Goal: Task Accomplishment & Management: Use online tool/utility

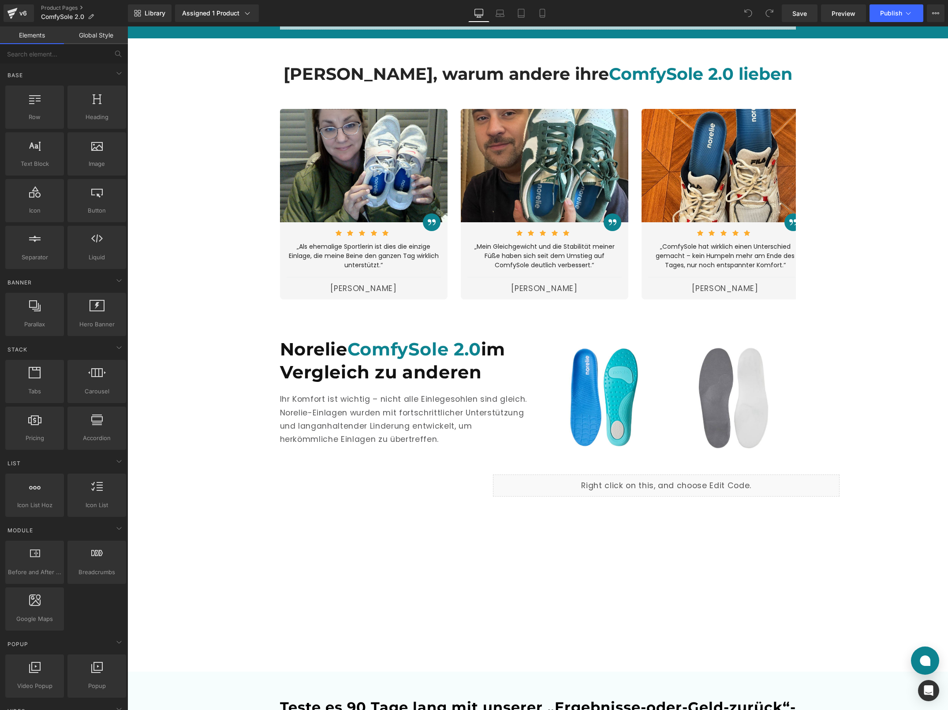
scroll to position [1985, 0]
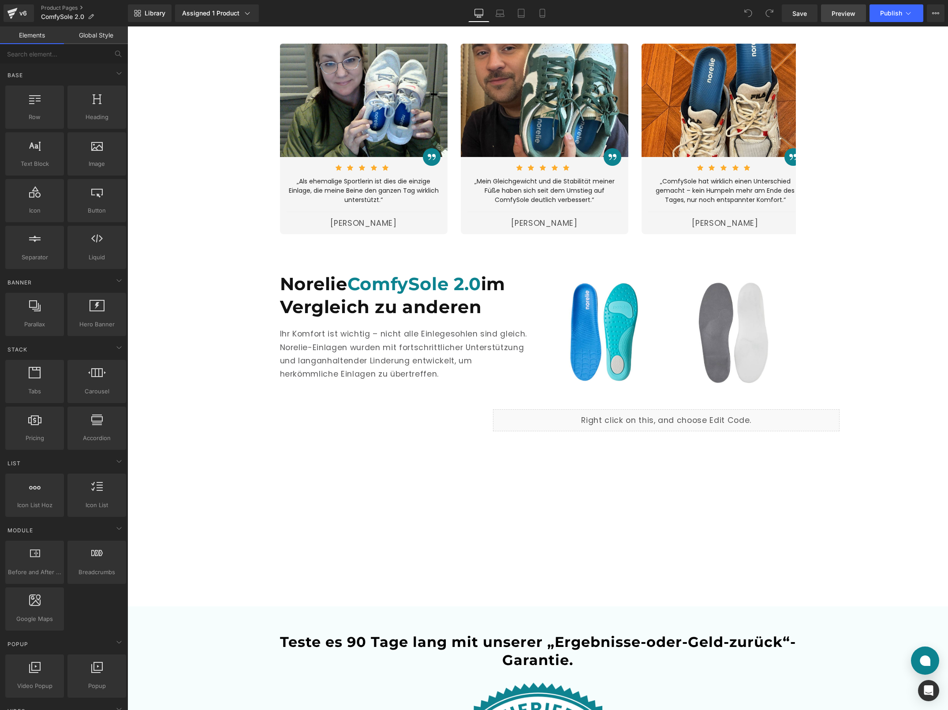
click at [834, 15] on span "Preview" at bounding box center [844, 13] width 24 height 9
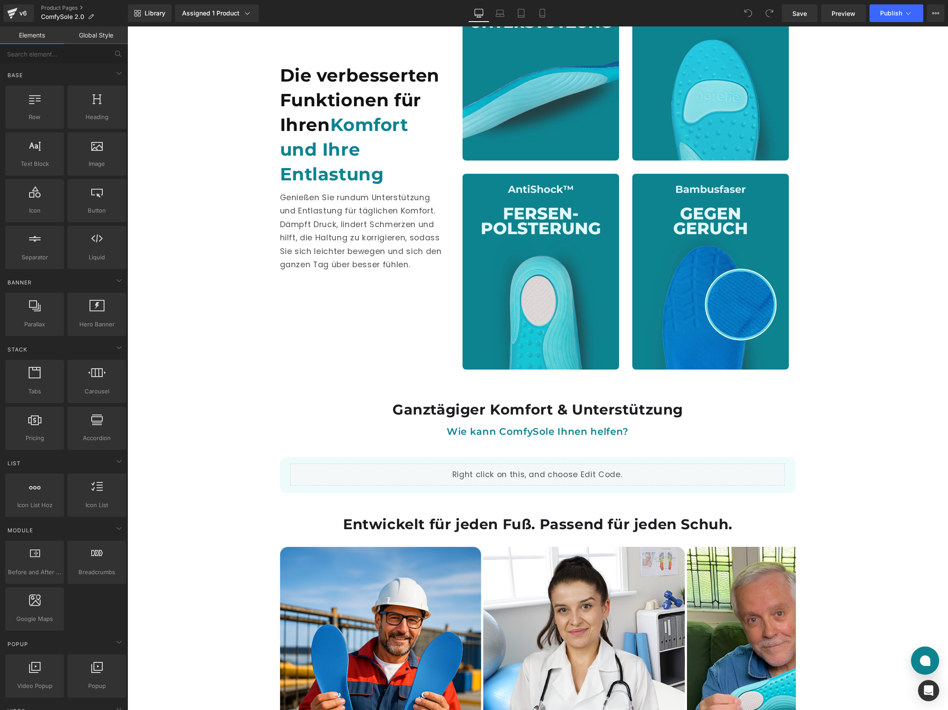
scroll to position [954, 0]
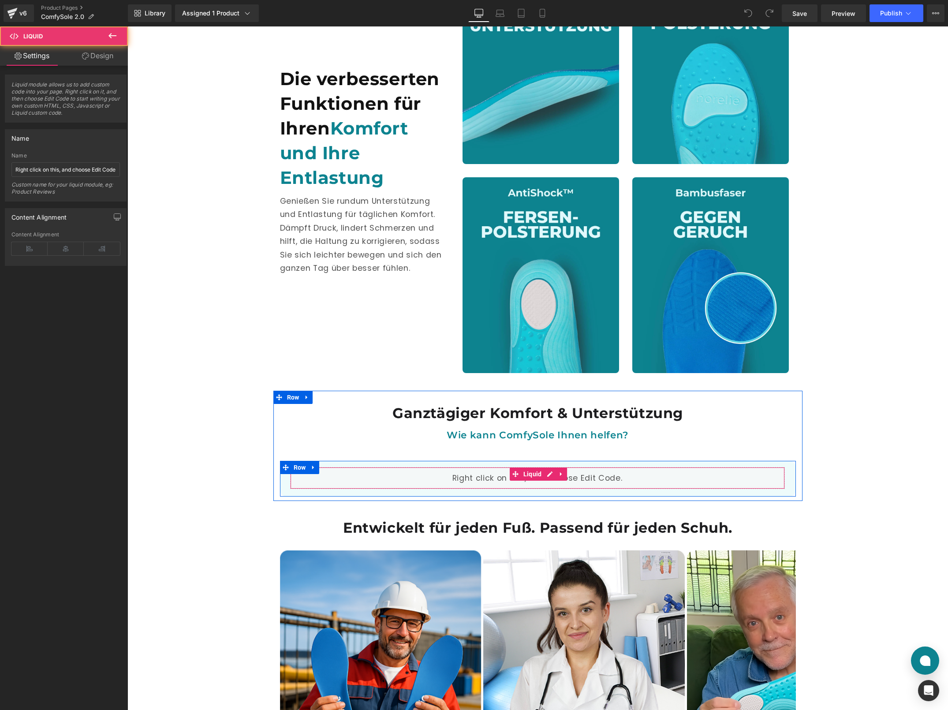
click at [472, 481] on div "Liquid" at bounding box center [537, 478] width 495 height 22
click at [546, 472] on div "Liquid" at bounding box center [537, 478] width 495 height 22
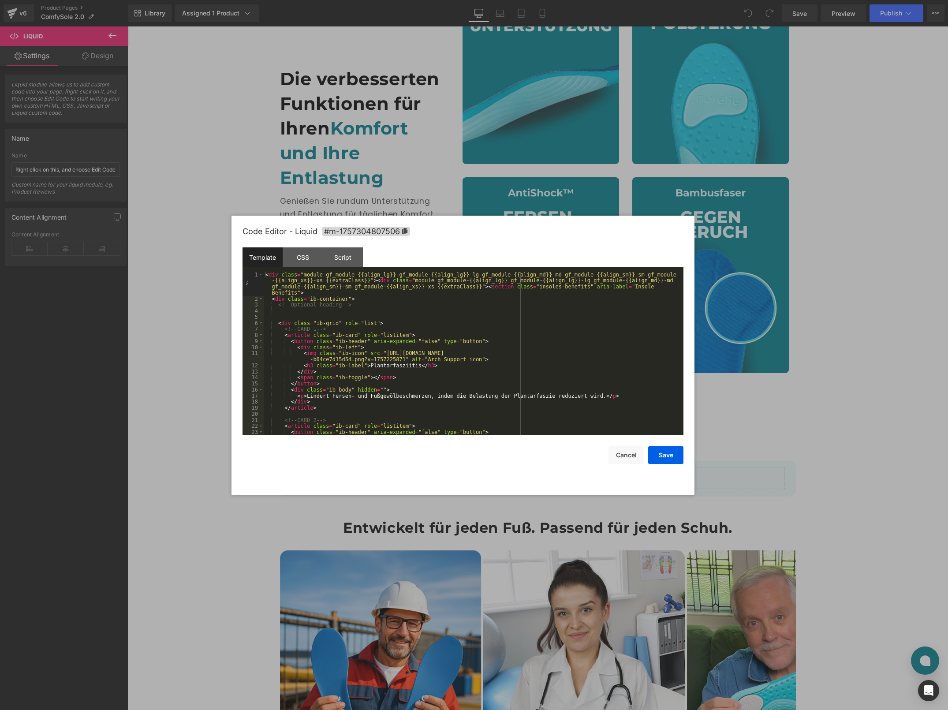
scroll to position [0, 0]
click at [308, 259] on div "CSS" at bounding box center [303, 257] width 40 height 20
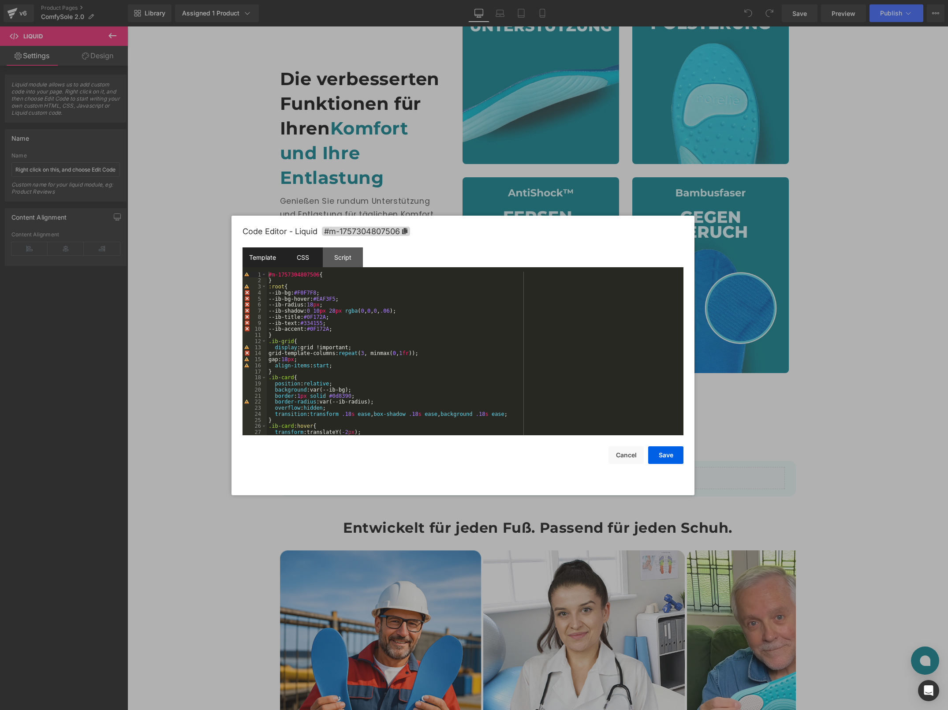
click at [263, 255] on div "Template" at bounding box center [263, 257] width 40 height 20
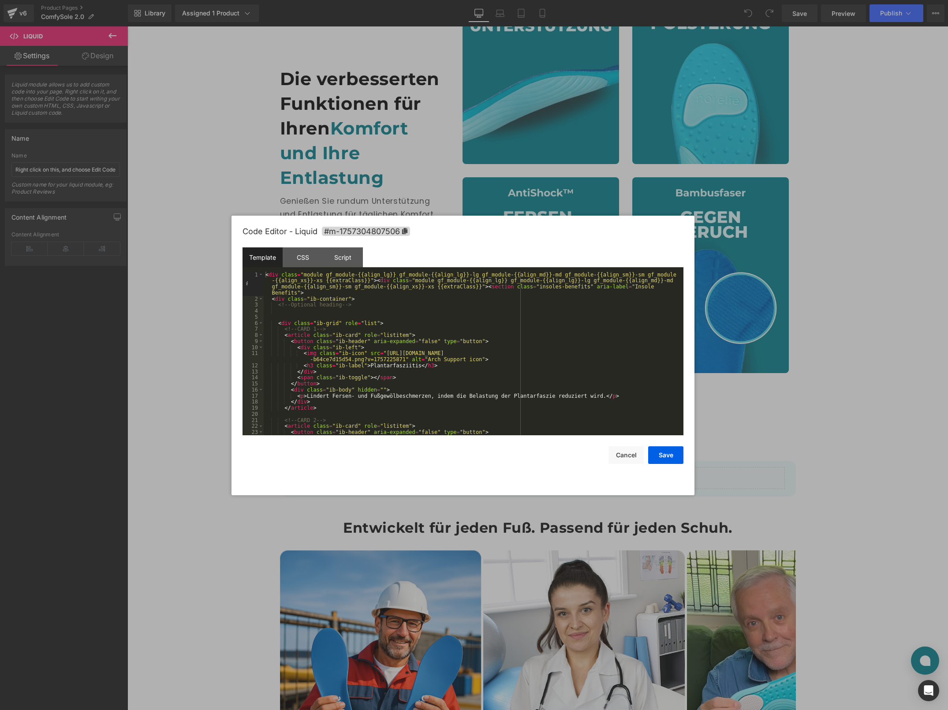
click at [301, 269] on div "Template CSS Script Data" at bounding box center [463, 259] width 441 height 24
click at [303, 258] on div "CSS" at bounding box center [303, 257] width 40 height 20
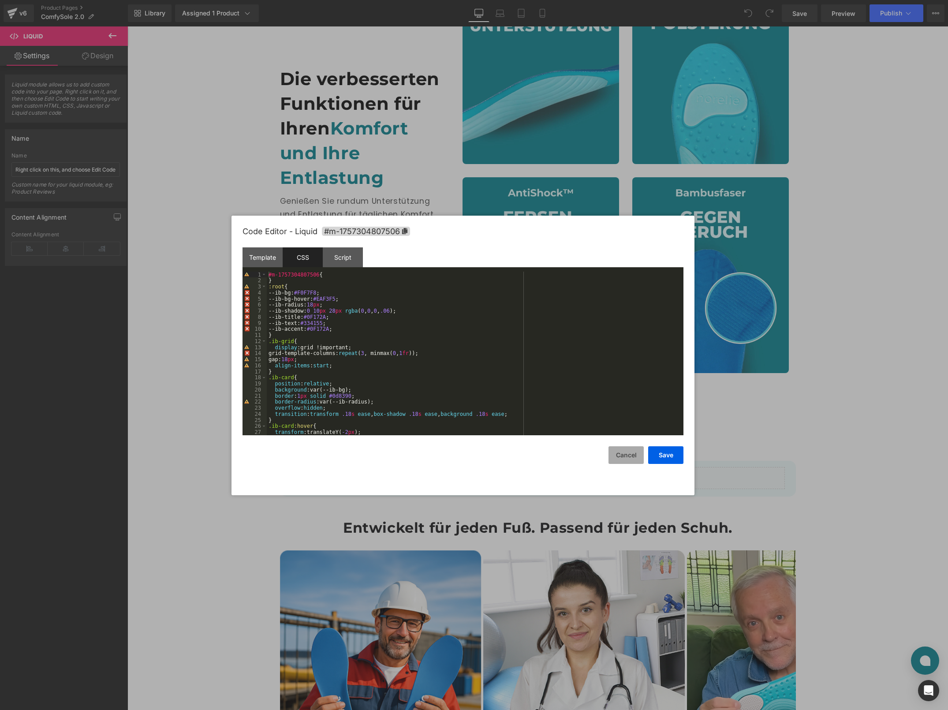
drag, startPoint x: 626, startPoint y: 464, endPoint x: 497, endPoint y: 435, distance: 132.5
click at [626, 464] on button "Cancel" at bounding box center [626, 455] width 35 height 18
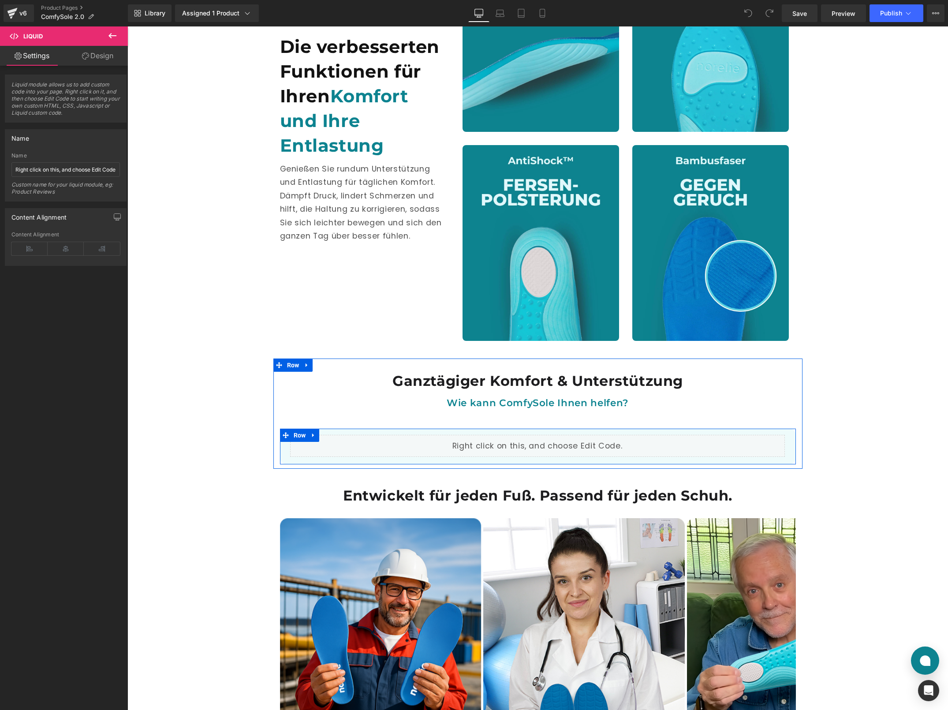
scroll to position [987, 0]
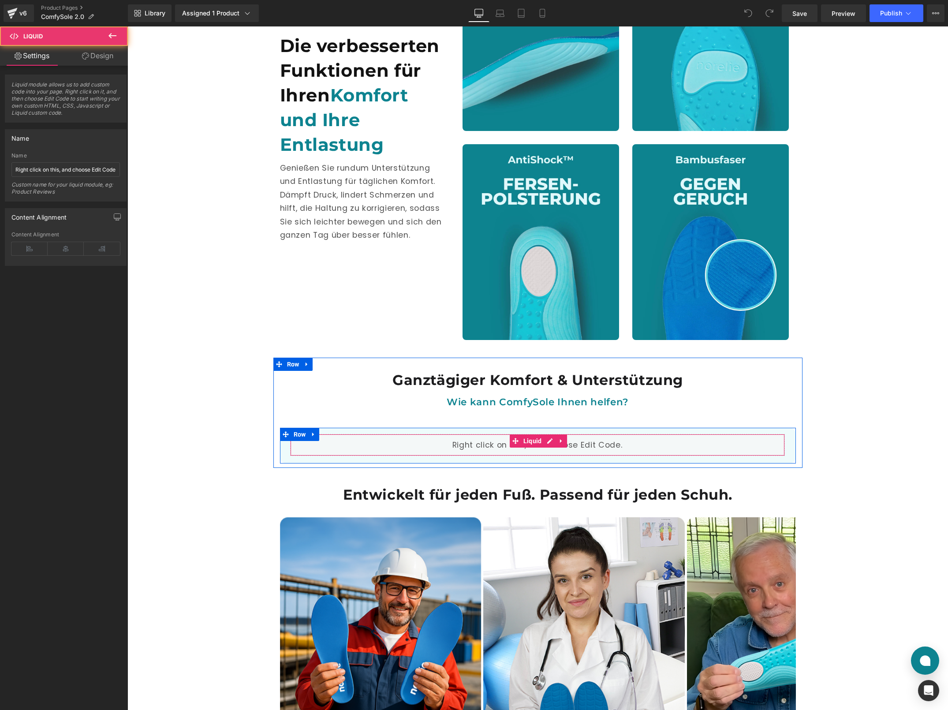
click at [431, 444] on div "Liquid" at bounding box center [537, 445] width 495 height 22
click at [543, 442] on div "Liquid" at bounding box center [537, 445] width 495 height 22
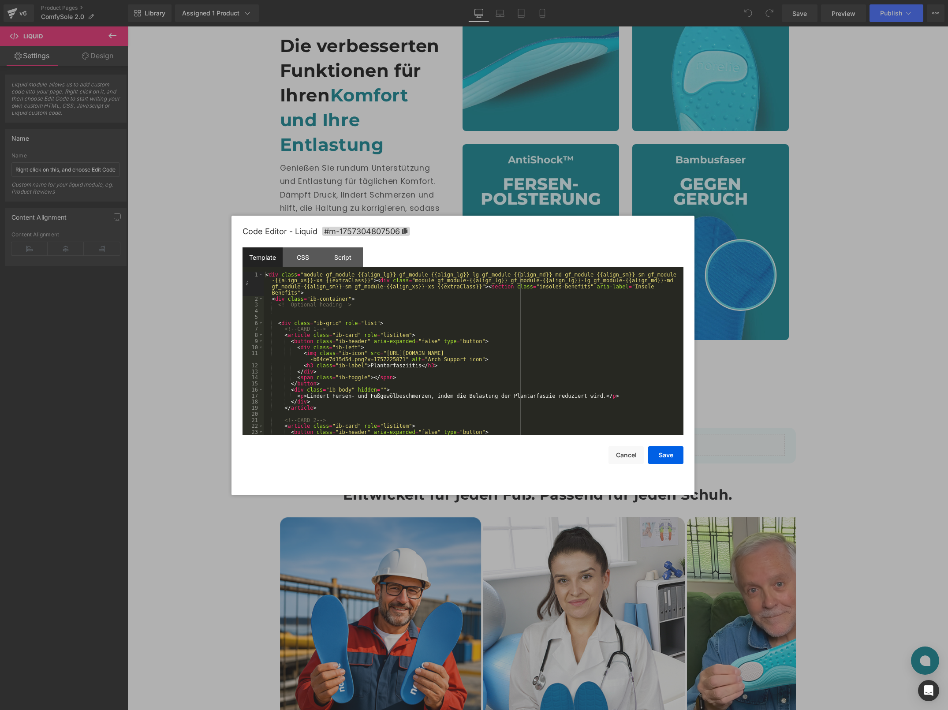
click at [259, 254] on div "Template" at bounding box center [263, 257] width 40 height 20
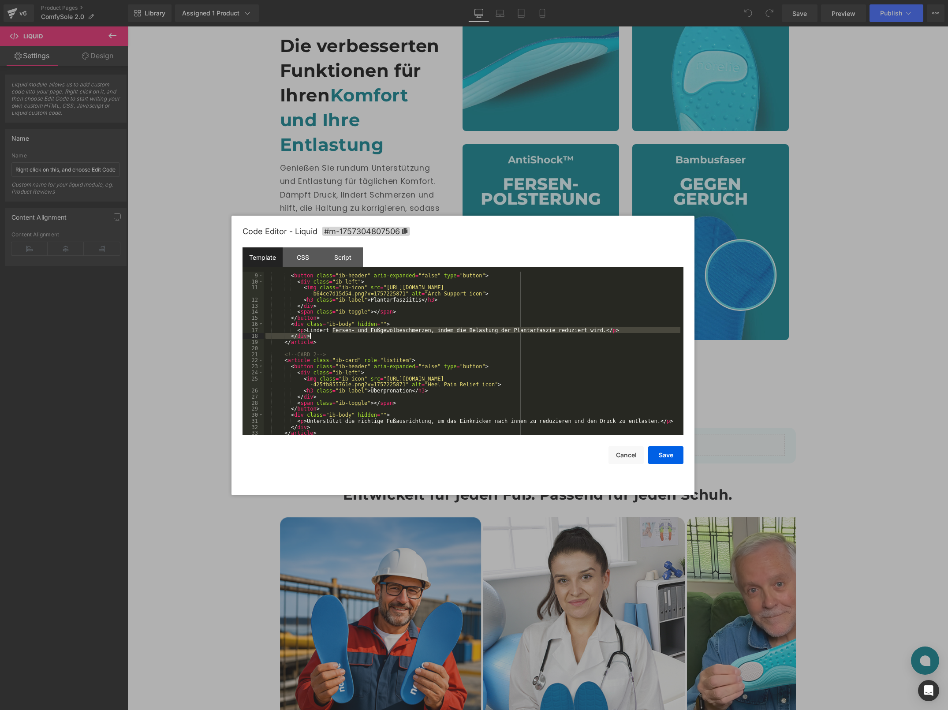
drag, startPoint x: 332, startPoint y: 329, endPoint x: 462, endPoint y: 331, distance: 129.7
click at [463, 331] on div "< article class = "ib-card" role = "listitem" > < button class = "ib-header" ar…" at bounding box center [472, 354] width 417 height 176
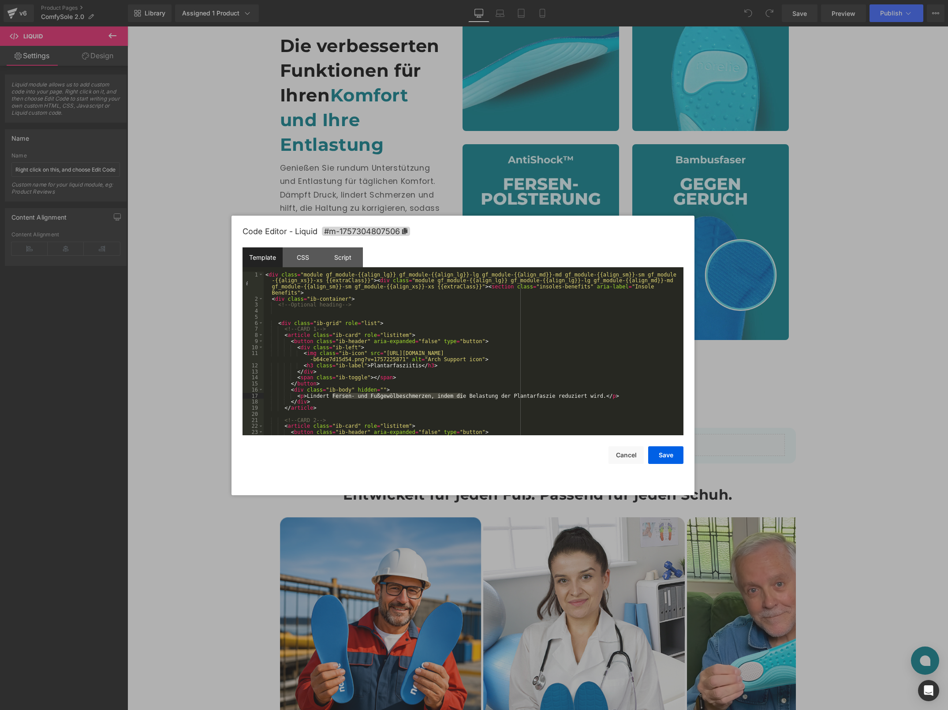
click at [402, 357] on div "< div class = "module gf_module-{{align_lg}} gf_module-{{align_lg}}-lg gf_modul…" at bounding box center [472, 369] width 417 height 194
click at [305, 257] on div "CSS" at bounding box center [303, 257] width 40 height 20
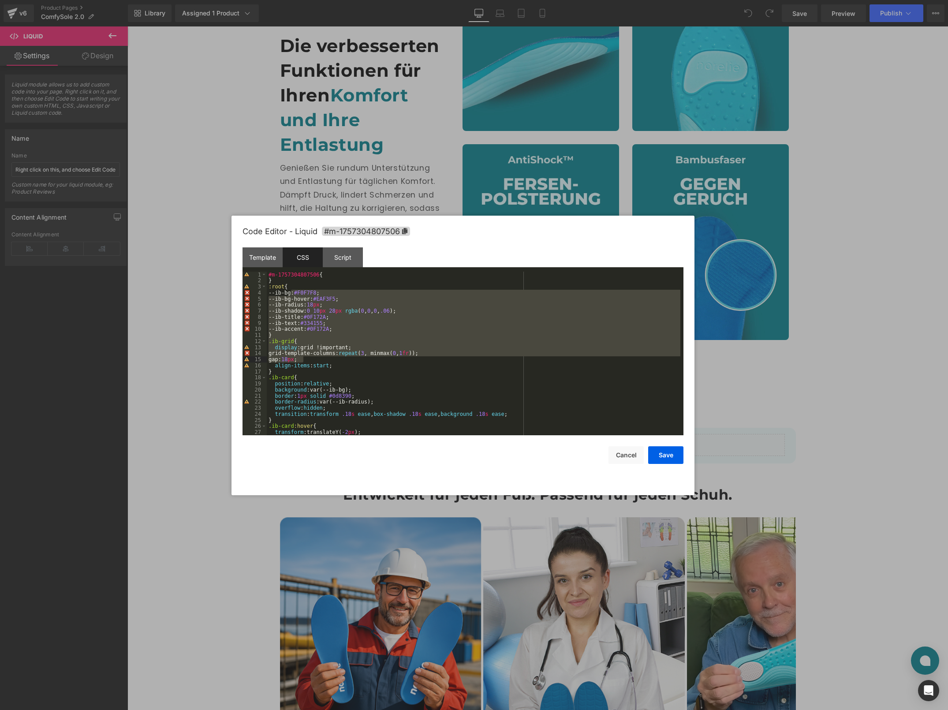
drag, startPoint x: 290, startPoint y: 292, endPoint x: 376, endPoint y: 360, distance: 109.1
click at [376, 360] on div "#m-1757304807506 { } :root { --ib-bg: #F0F7F8 ; --ib-bg-hover: #EAF3F5 ; --ib-r…" at bounding box center [474, 360] width 414 height 176
click at [624, 459] on button "Cancel" at bounding box center [626, 455] width 35 height 18
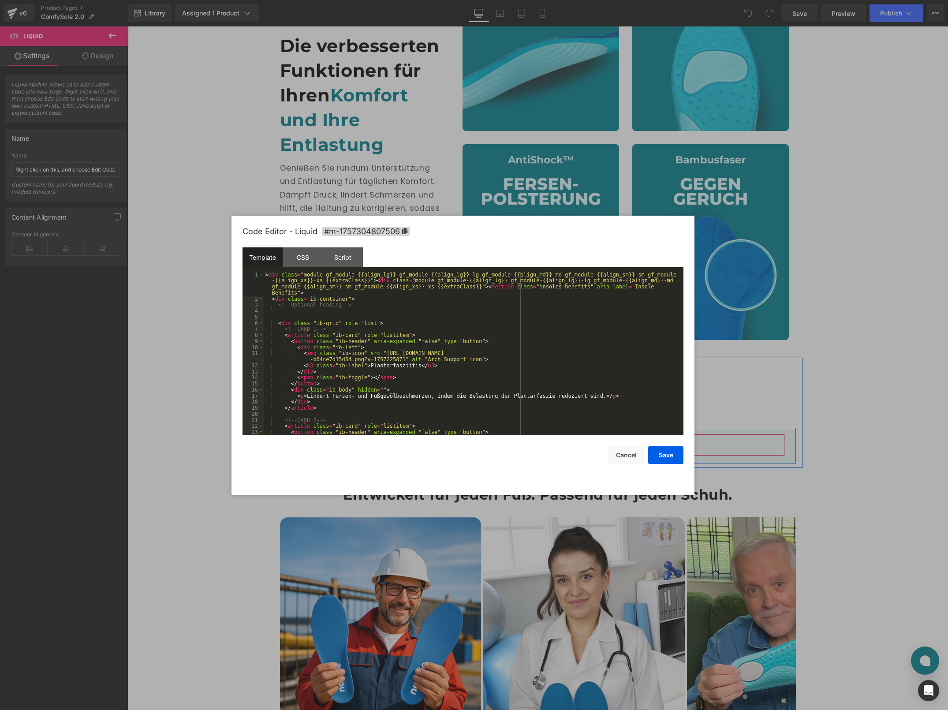
click at [549, 439] on div "Liquid" at bounding box center [537, 445] width 495 height 22
click at [276, 258] on div "Template" at bounding box center [263, 257] width 40 height 20
click at [299, 255] on div "CSS" at bounding box center [303, 257] width 40 height 20
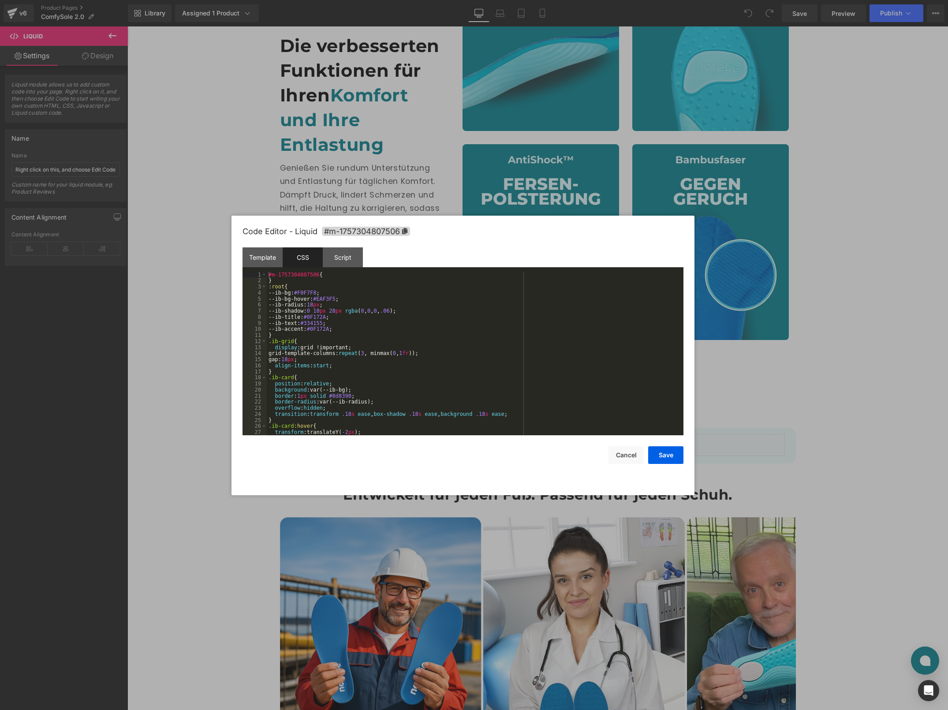
click at [378, 333] on div "#m-1757304807506 { } :root { --ib-bg: #F0F7F8 ; --ib-bg-hover: #EAF3F5 ; --ib-r…" at bounding box center [474, 360] width 414 height 176
drag, startPoint x: 278, startPoint y: 284, endPoint x: 321, endPoint y: 310, distance: 50.1
click at [318, 304] on div "#m-1757304807506 { } :root { --ib-bg: #F0F7F8 ; --ib-bg-hover: #EAF3F5 ; --ib-r…" at bounding box center [474, 360] width 414 height 176
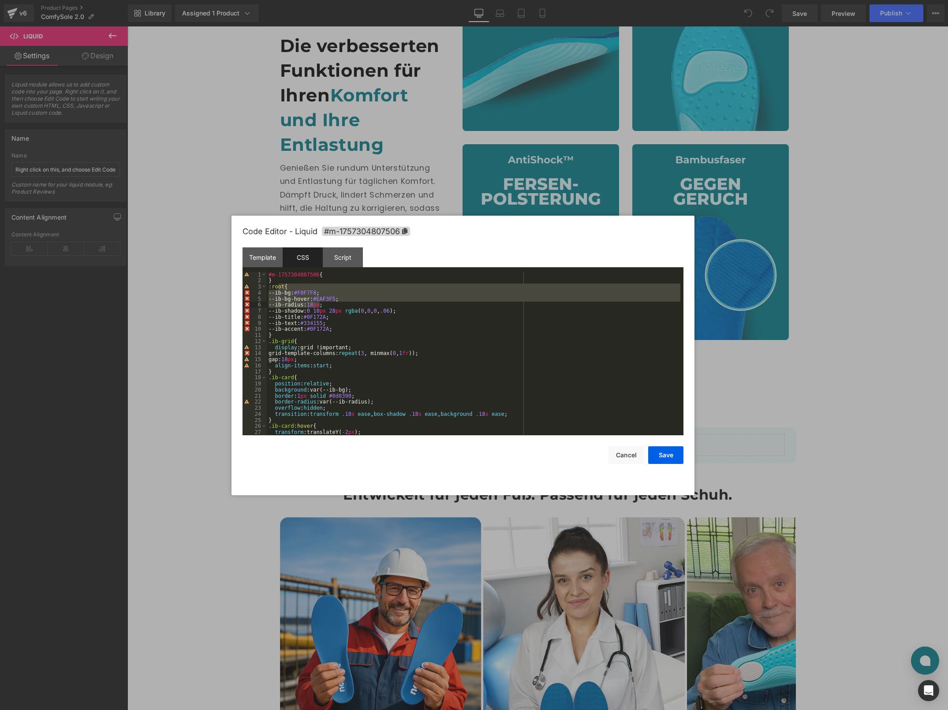
click at [367, 321] on div "#m-1757304807506 { } :root { --ib-bg: #F0F7F8 ; --ib-bg-hover: #EAF3F5 ; --ib-r…" at bounding box center [474, 360] width 414 height 176
